Goal: Task Accomplishment & Management: Manage account settings

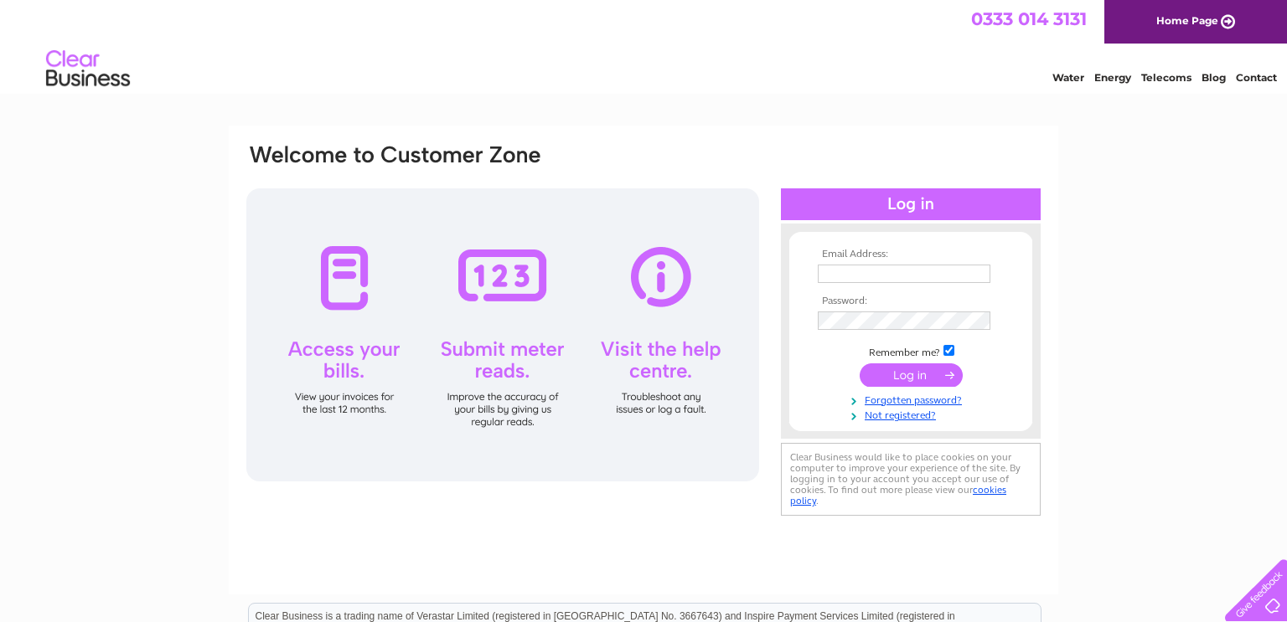
type input "[EMAIL_ADDRESS][DOMAIN_NAME]"
click at [879, 367] on input "submit" at bounding box center [910, 375] width 103 height 23
click at [882, 372] on input "submit" at bounding box center [910, 375] width 103 height 23
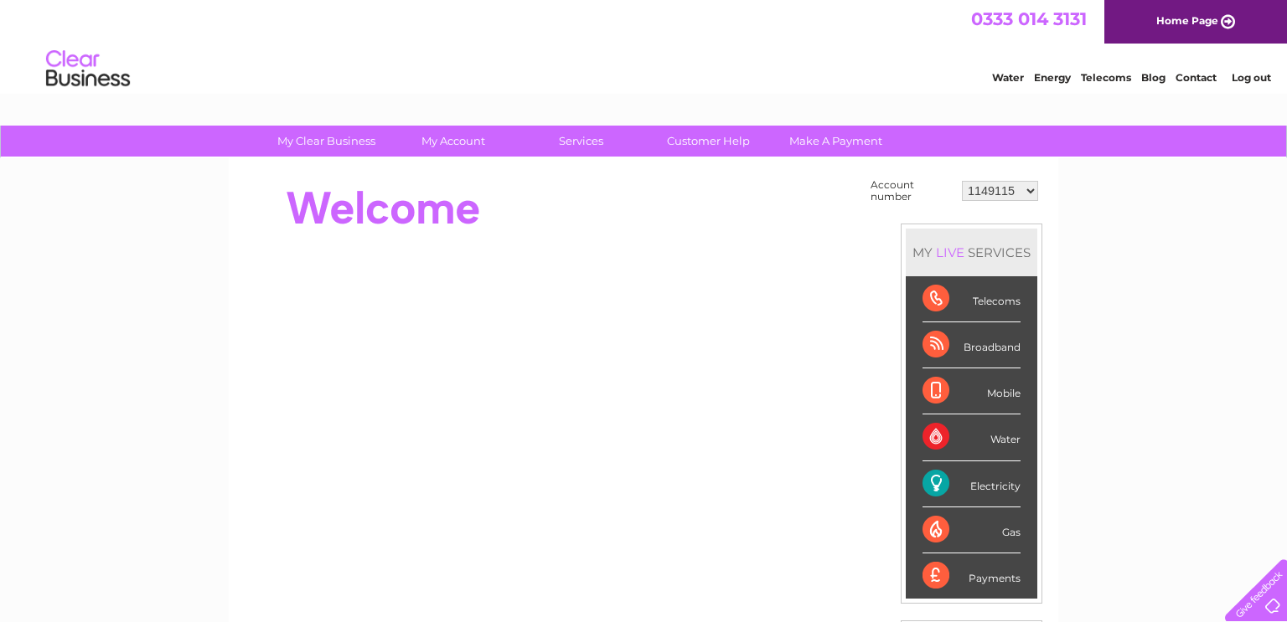
click at [1009, 186] on select "1149115 30320725" at bounding box center [1000, 191] width 76 height 20
select select "30320725"
click at [964, 181] on select "1149115 30320725" at bounding box center [1000, 191] width 76 height 20
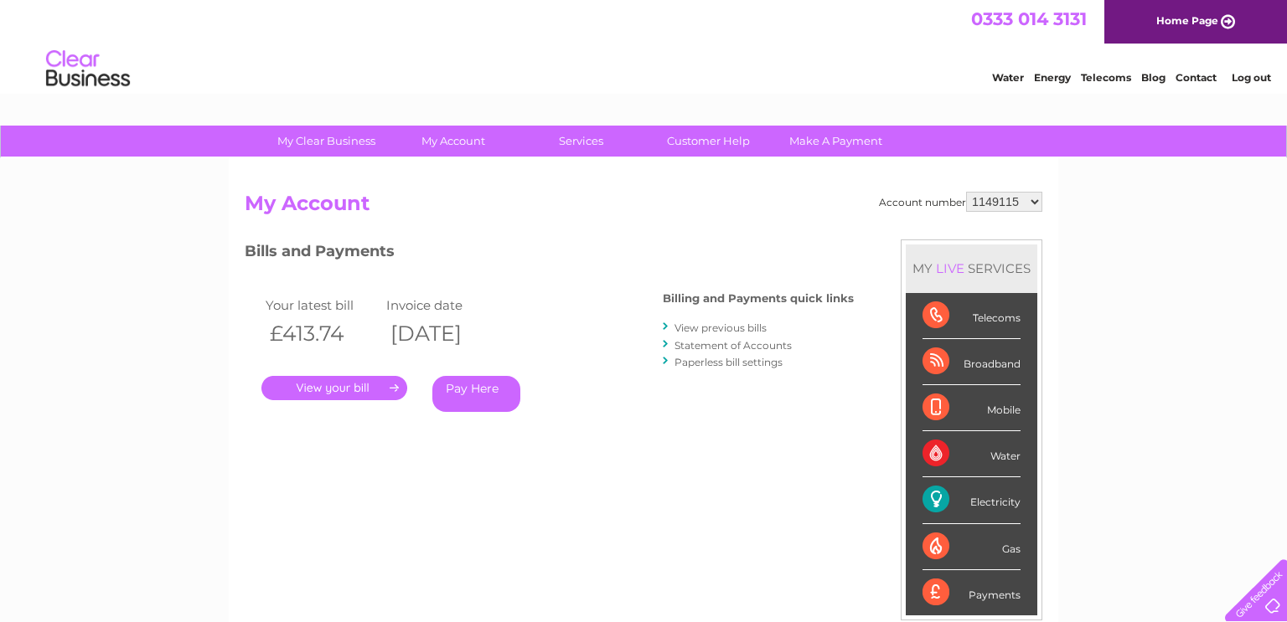
click at [1004, 206] on select "1149115 30320725" at bounding box center [1004, 202] width 76 height 20
select select "30320725"
click at [969, 192] on select "1149115 30320725" at bounding box center [1004, 202] width 76 height 20
click at [1010, 199] on select "1149115 30320725" at bounding box center [1004, 202] width 76 height 20
select select "1149115"
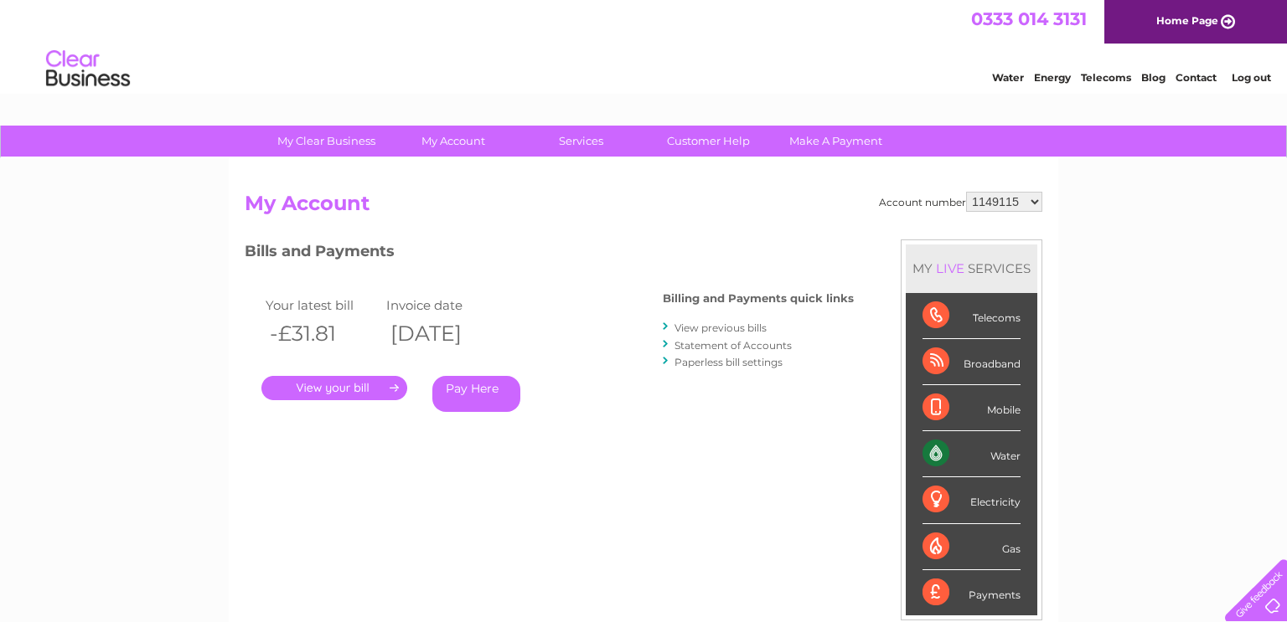
click at [969, 192] on select "1149115 30320725" at bounding box center [1004, 202] width 76 height 20
click at [1024, 205] on select "1149115 30320725" at bounding box center [1004, 202] width 76 height 20
select select "30320725"
click at [969, 192] on select "1149115 30320725" at bounding box center [1004, 202] width 76 height 20
click at [347, 393] on link "." at bounding box center [334, 388] width 146 height 24
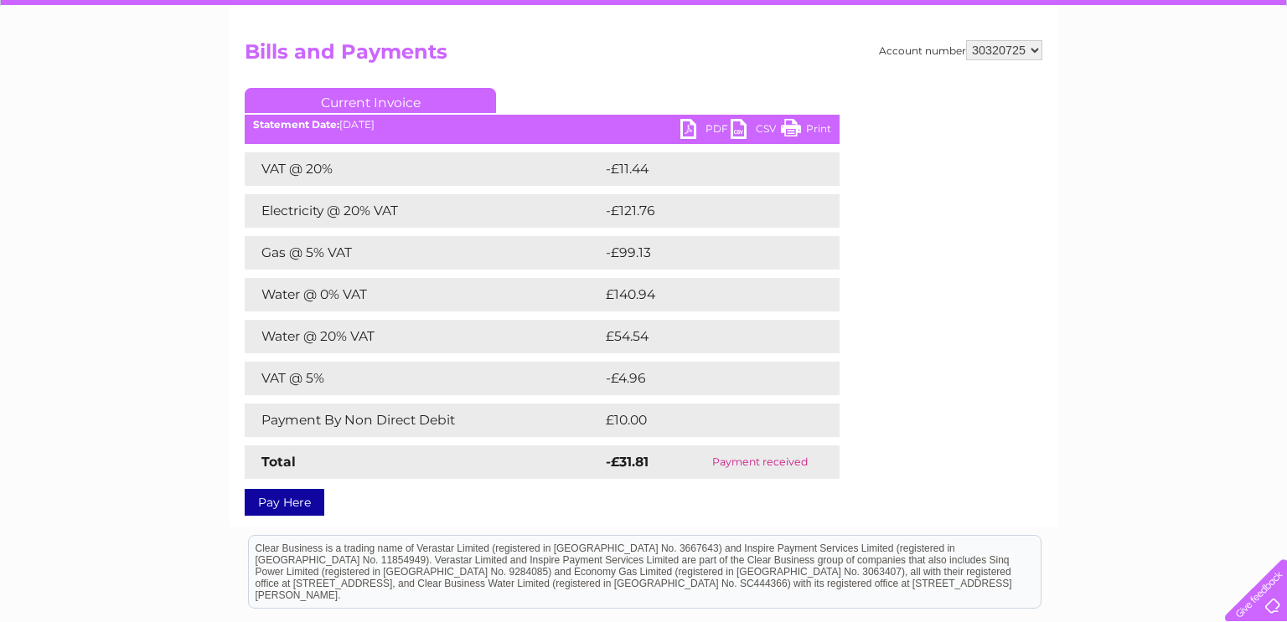
scroll to position [152, 0]
click at [694, 121] on link "PDF" at bounding box center [705, 130] width 50 height 24
